Goal: Task Accomplishment & Management: Manage account settings

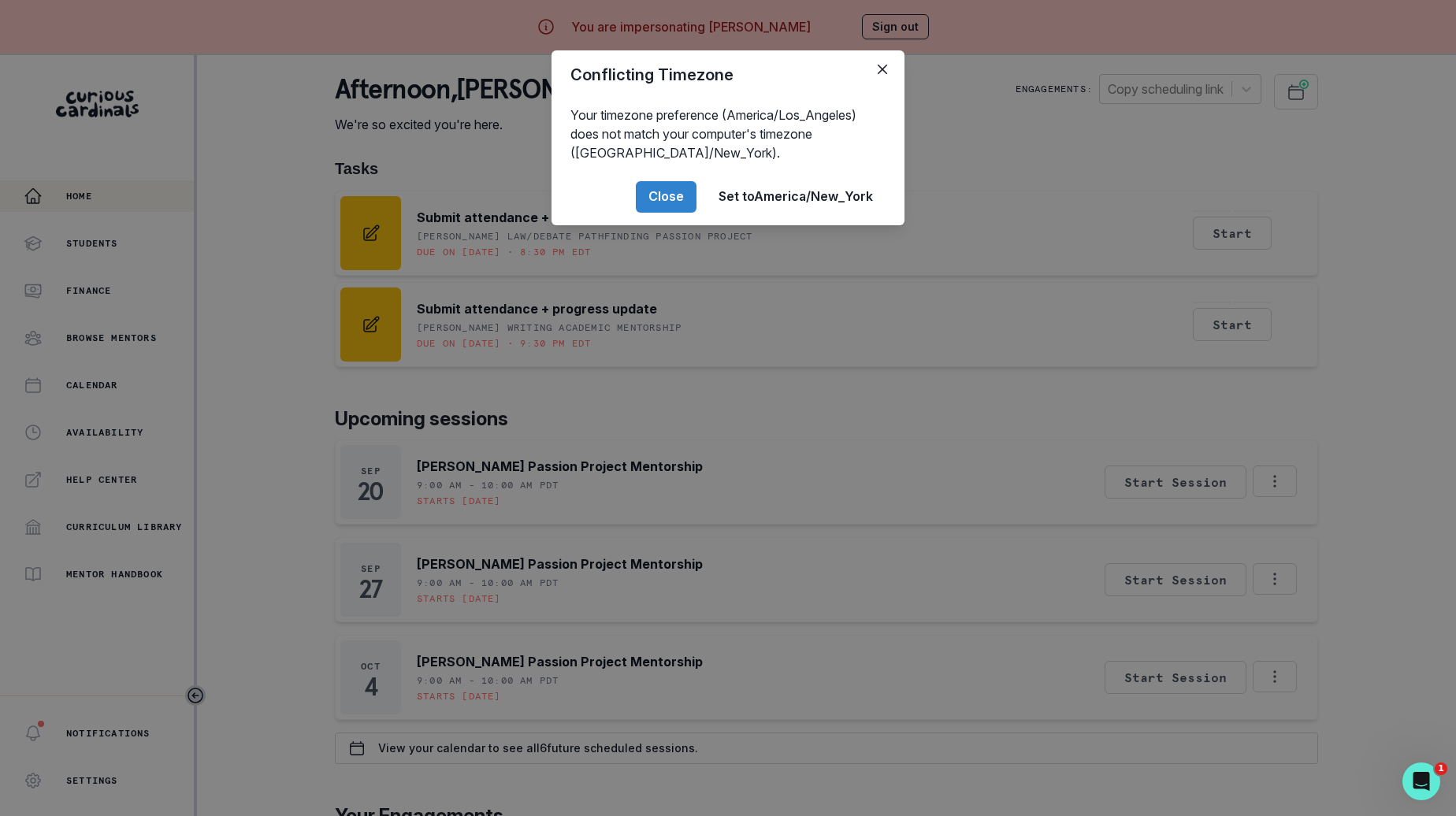
click at [164, 408] on div "Conflicting Timezone Your timezone preference (America/Los_Angeles) does not ma…" at bounding box center [728, 408] width 1456 height 816
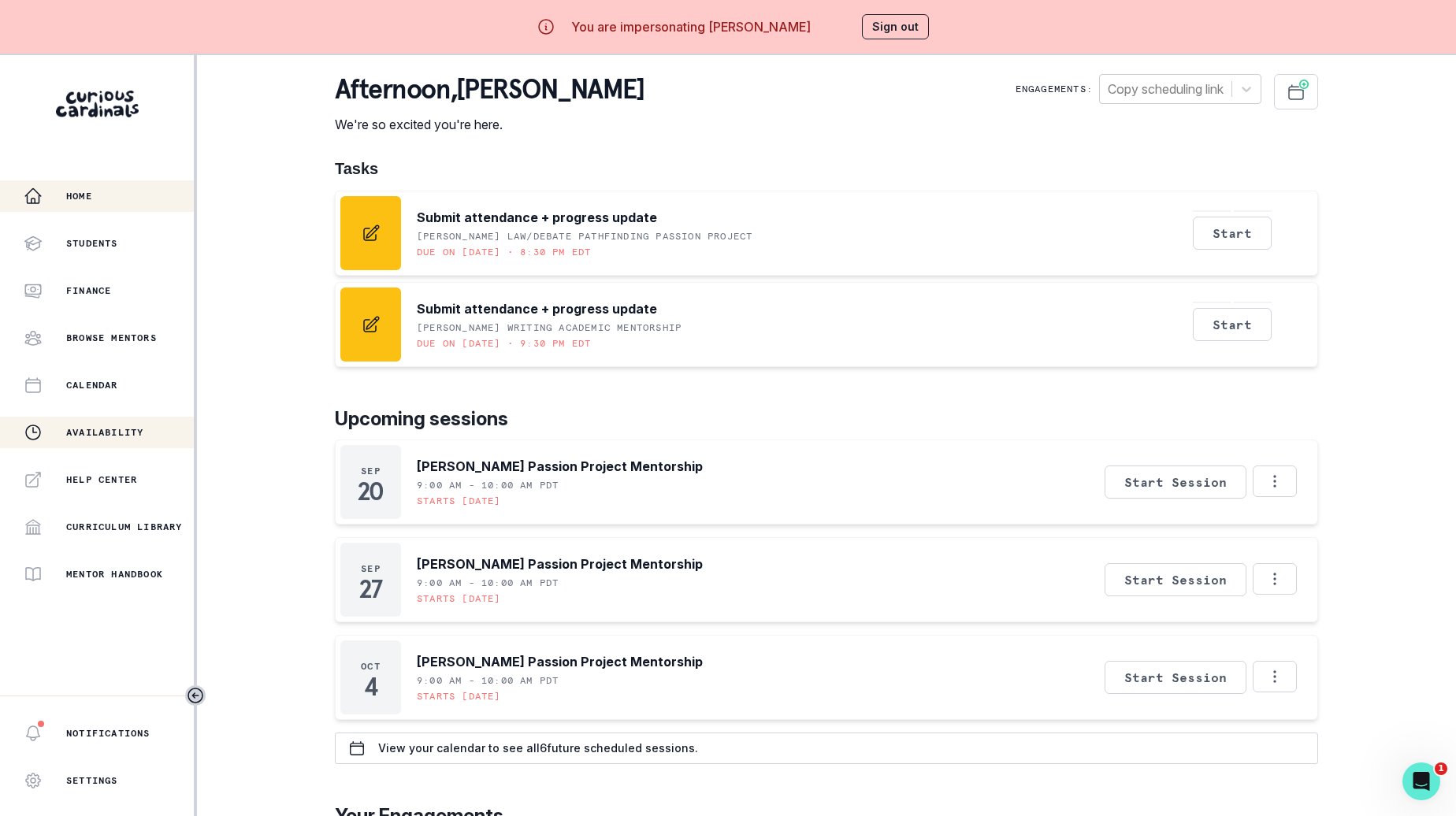
click at [135, 425] on div "Availability" at bounding box center [108, 432] width 170 height 19
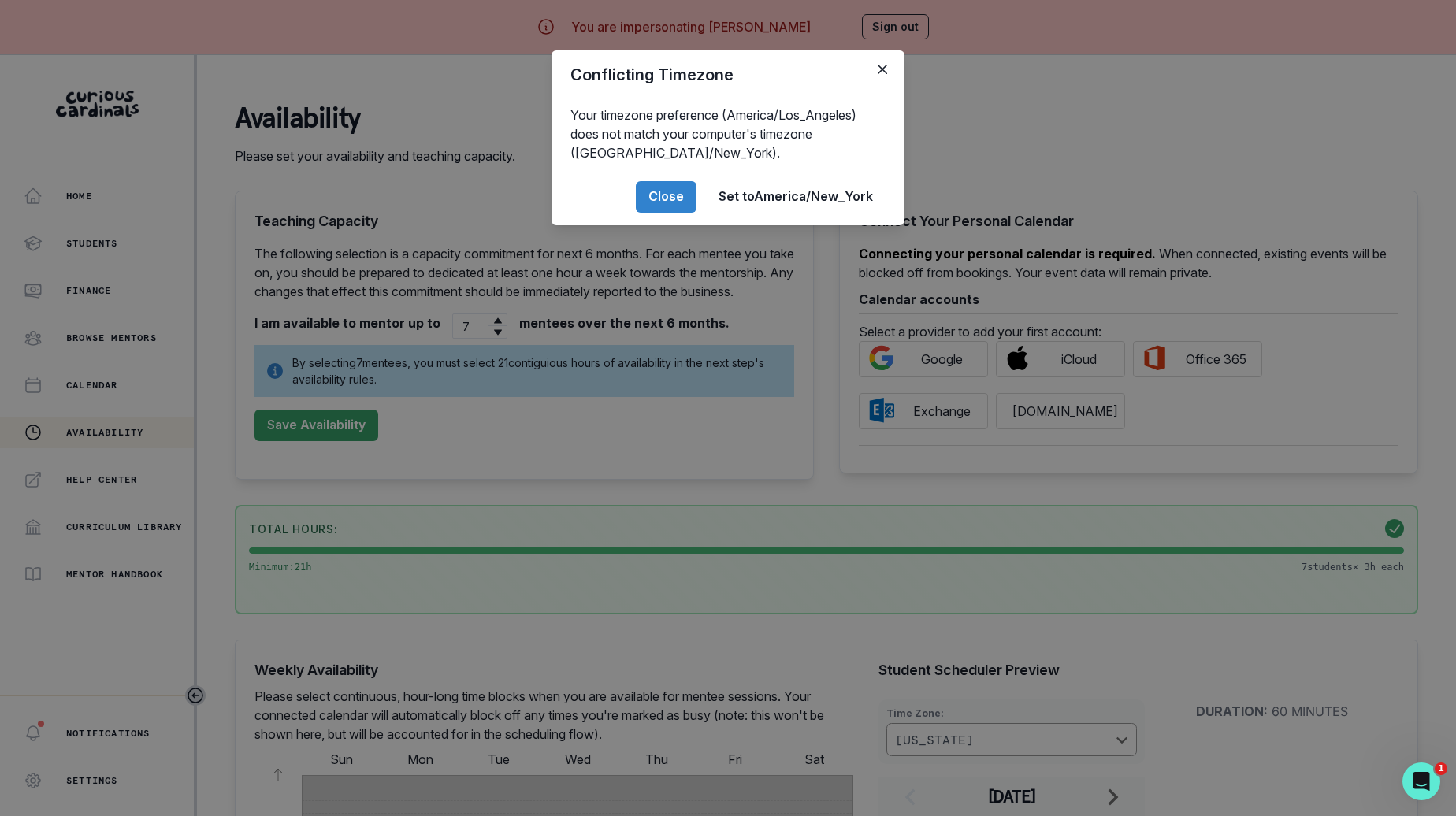
click at [510, 419] on div "Conflicting Timezone Your timezone preference (America/Los_Angeles) does not ma…" at bounding box center [728, 408] width 1456 height 816
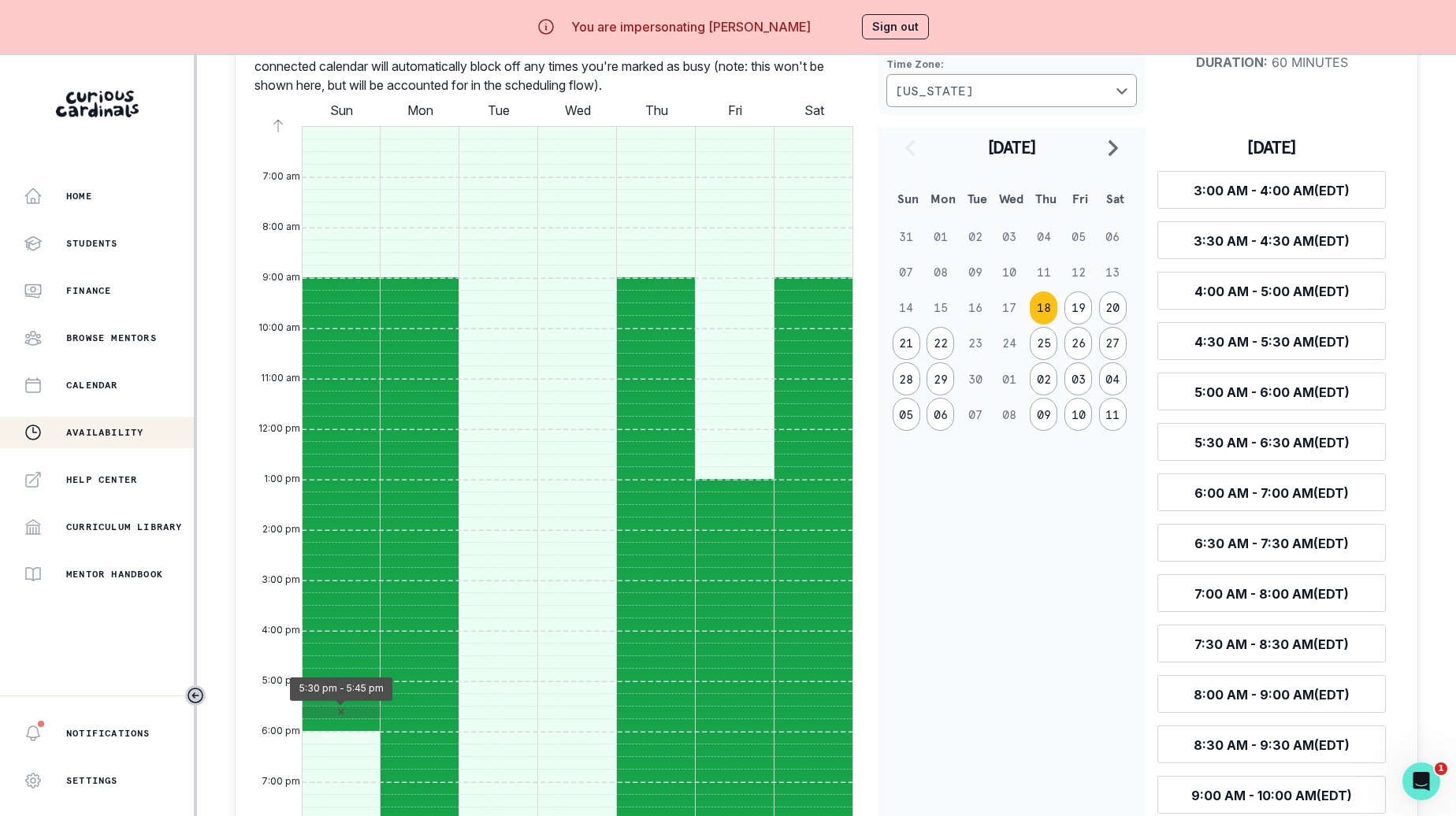
scroll to position [394, 0]
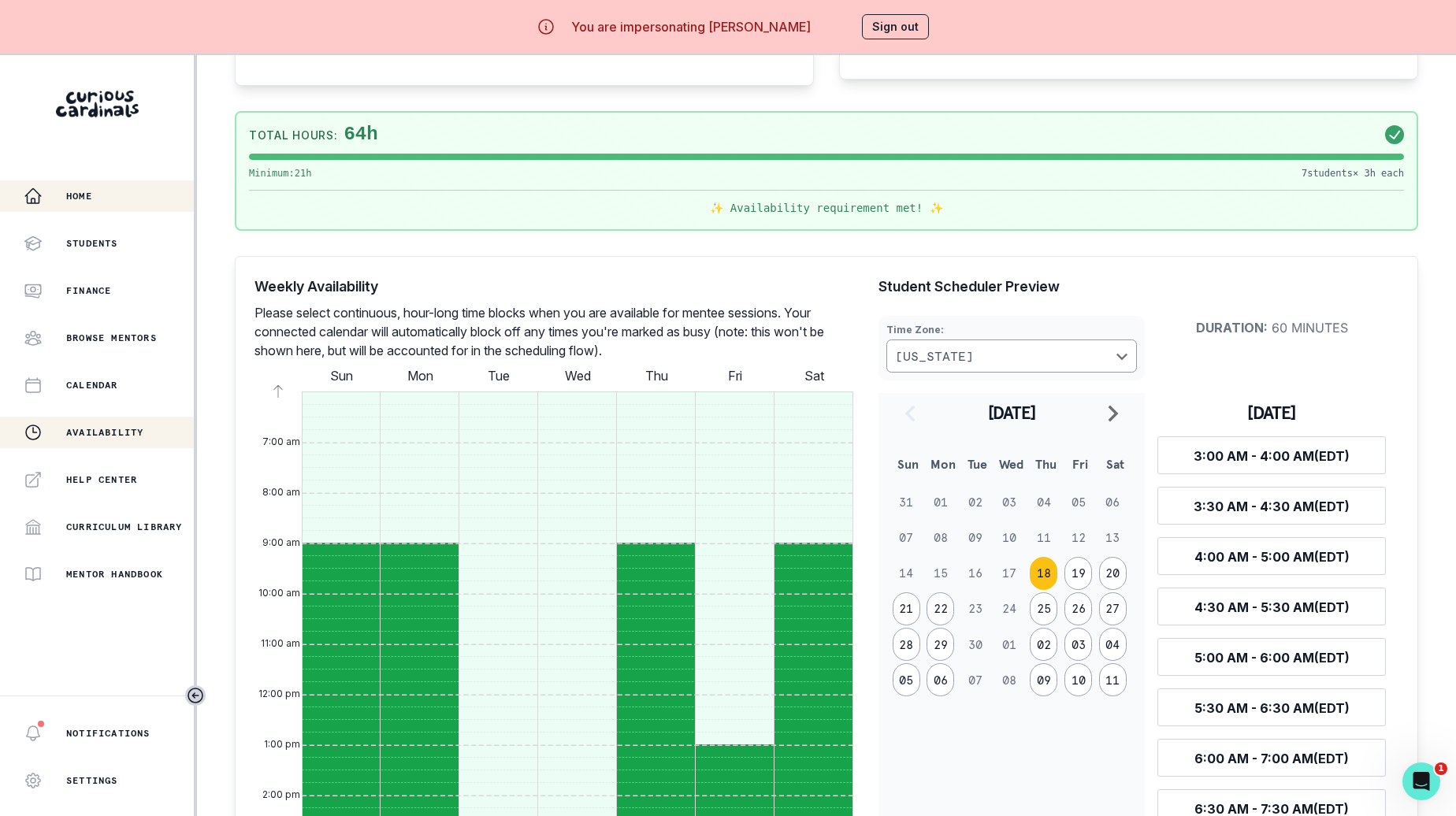
click at [105, 206] on button "Home" at bounding box center [96, 196] width 194 height 32
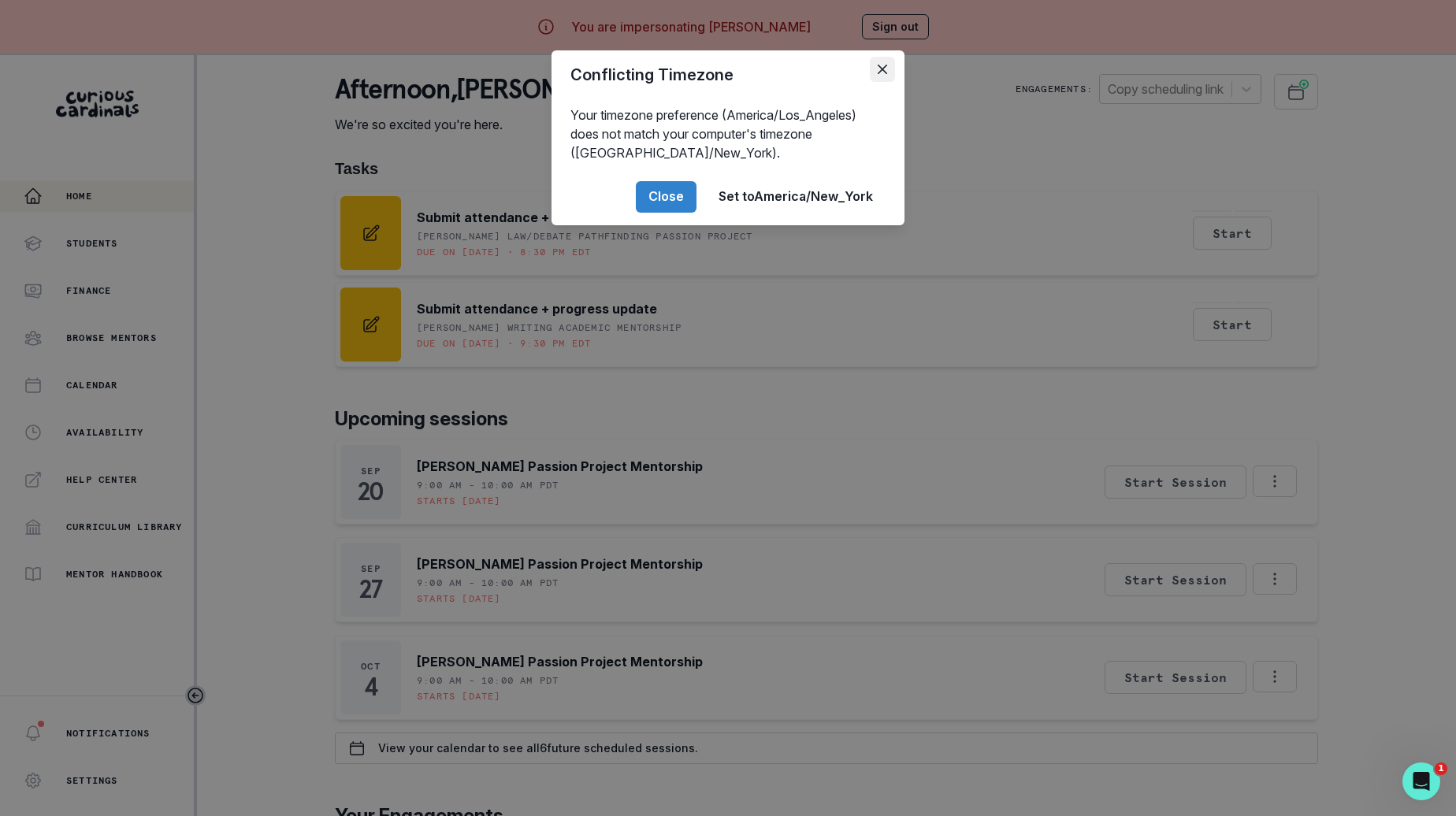
click at [887, 79] on button "Close" at bounding box center [882, 70] width 25 height 25
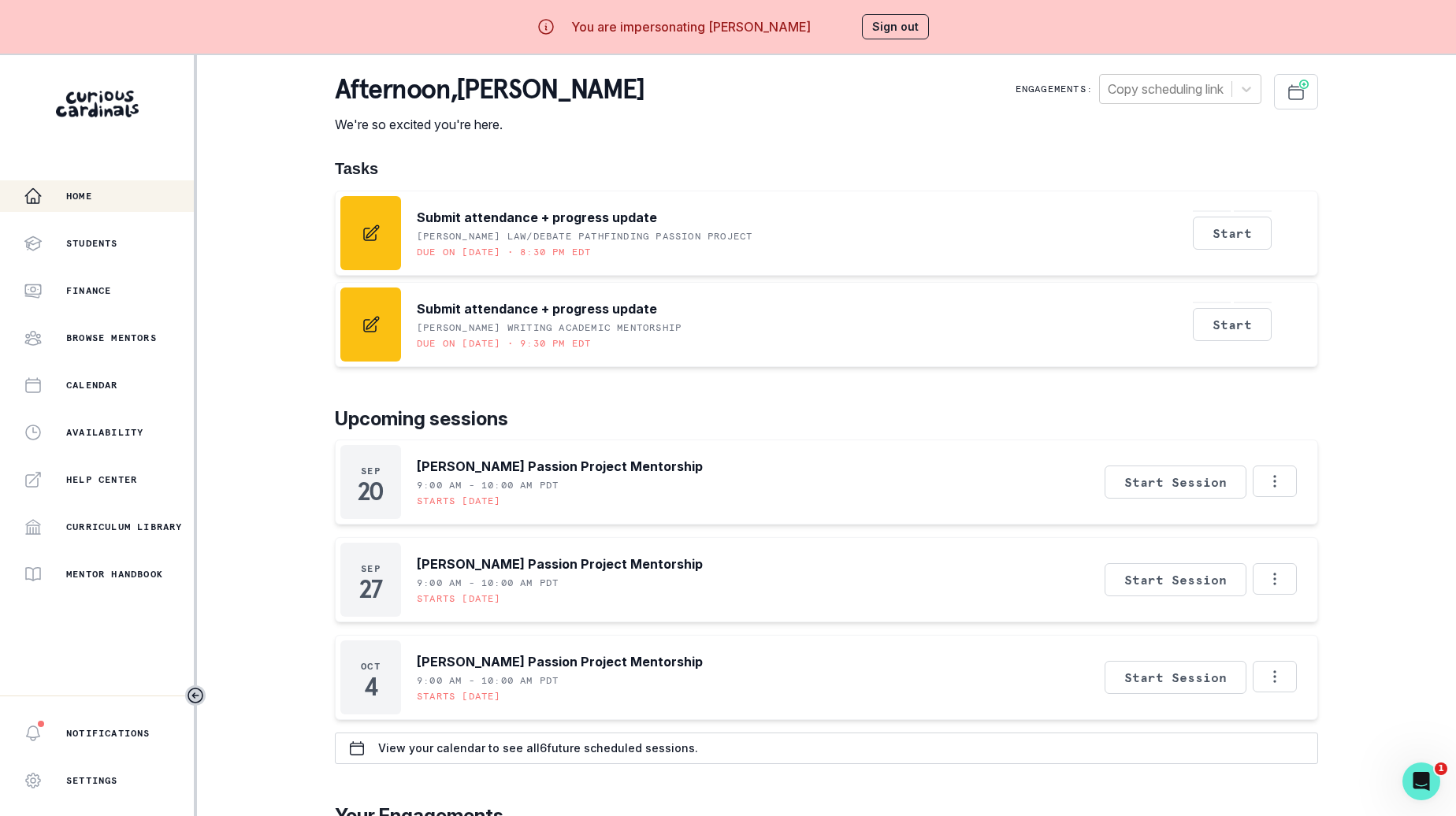
click at [907, 17] on button "Sign out" at bounding box center [895, 27] width 67 height 25
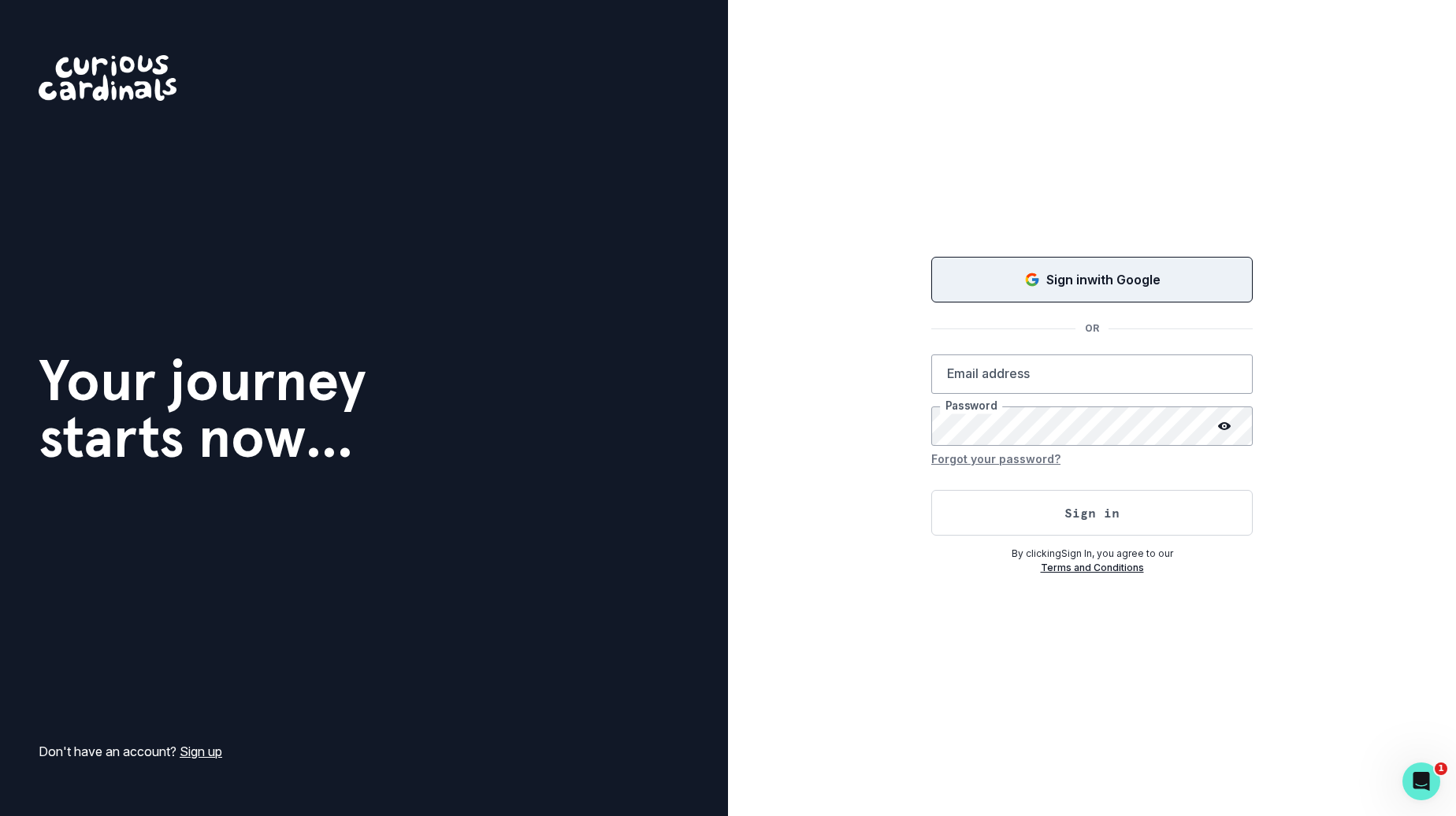
click at [999, 271] on div "Sign in with Google" at bounding box center [1092, 280] width 282 height 19
